Goal: Check status

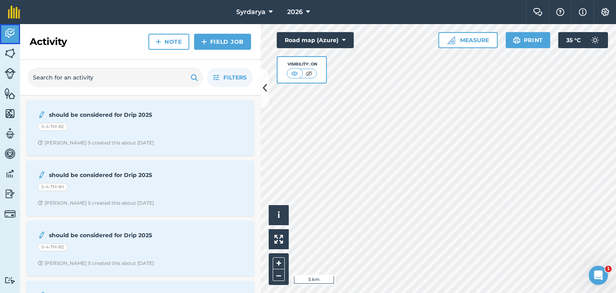
click at [10, 30] on img at bounding box center [9, 33] width 11 height 12
click at [297, 14] on span "2026" at bounding box center [295, 12] width 16 height 10
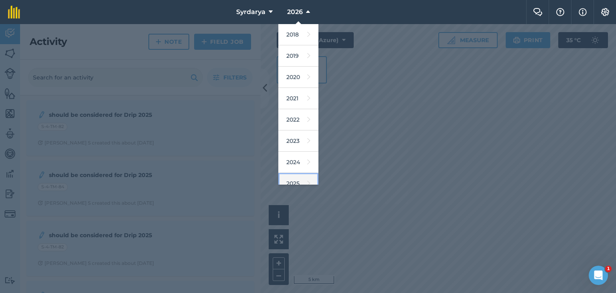
click at [295, 177] on link "2025" at bounding box center [298, 183] width 40 height 21
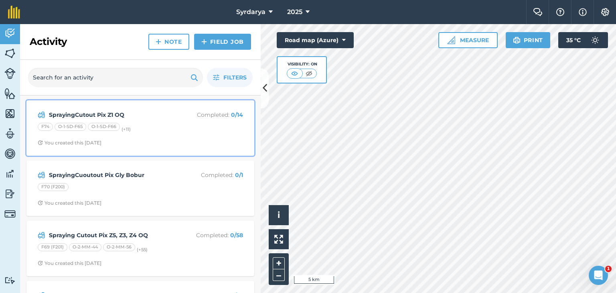
click at [90, 115] on strong "SprayingCutout Pix Z1 OQ" at bounding box center [112, 114] width 127 height 9
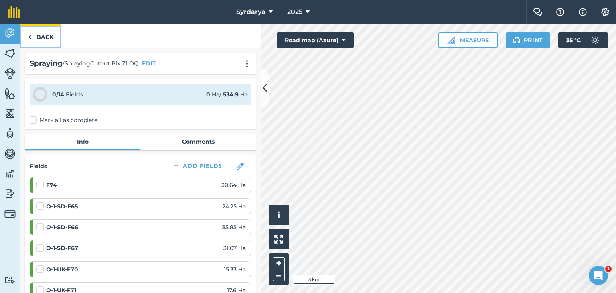
click at [28, 37] on img at bounding box center [30, 37] width 4 height 10
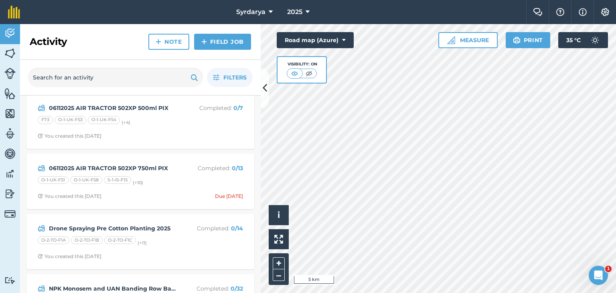
scroll to position [401, 0]
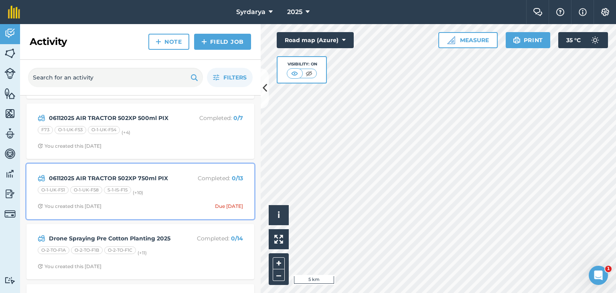
click at [80, 176] on strong "06112025 AIR TRACTOR 502XP 750ml PIX" at bounding box center [112, 178] width 127 height 9
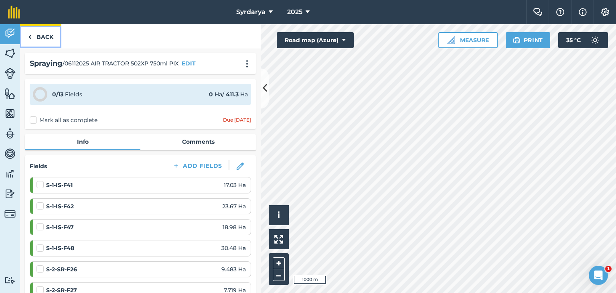
click at [29, 38] on img at bounding box center [30, 37] width 4 height 10
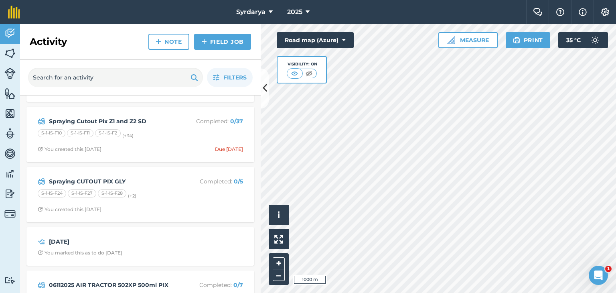
scroll to position [240, 0]
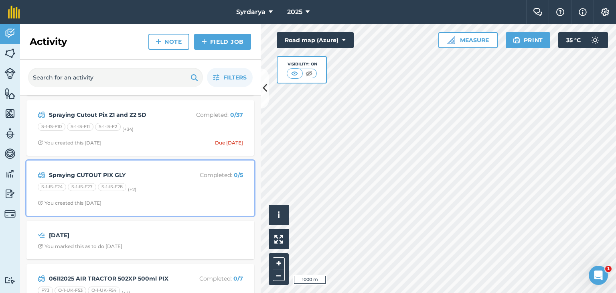
click at [86, 173] on strong "Spraying CUTOUT PIX GLY" at bounding box center [112, 174] width 127 height 9
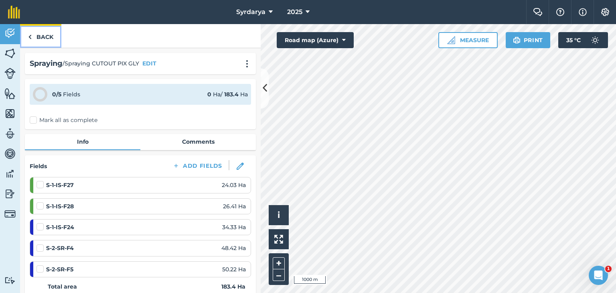
click at [32, 40] on link "Back" at bounding box center [40, 36] width 41 height 24
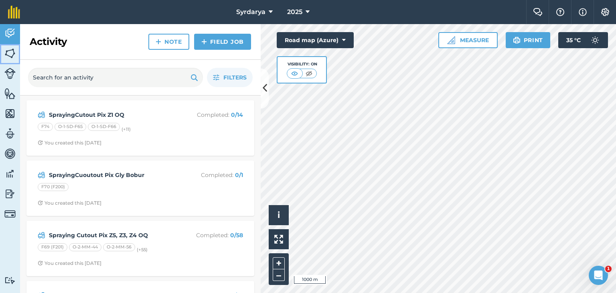
click at [5, 52] on img at bounding box center [9, 53] width 11 height 12
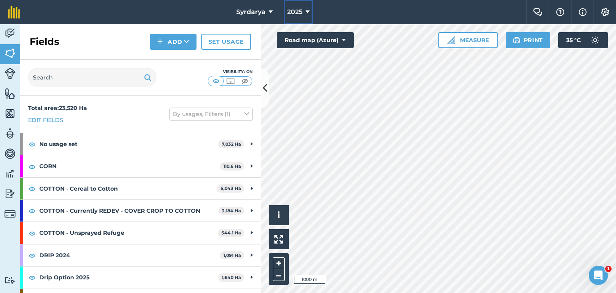
click at [307, 8] on icon at bounding box center [307, 12] width 4 height 10
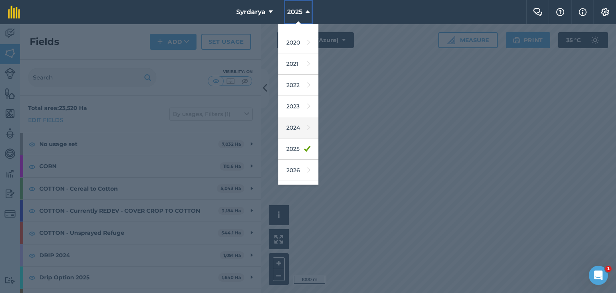
scroll to position [51, 0]
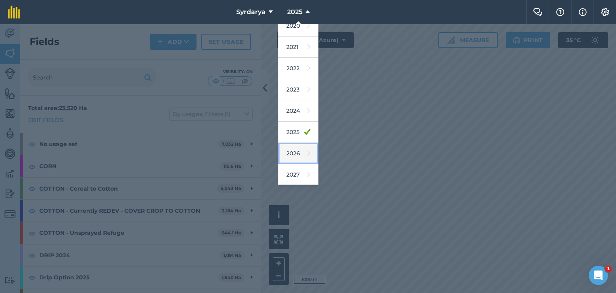
click at [294, 154] on link "2026" at bounding box center [298, 153] width 40 height 21
